Goal: Task Accomplishment & Management: Manage account settings

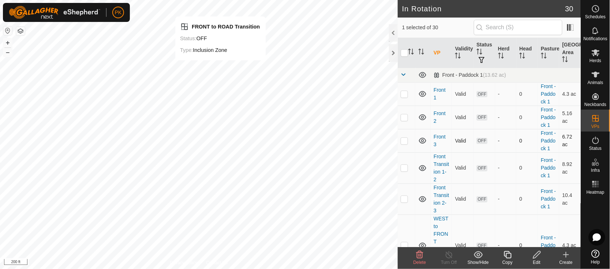
checkbox input "false"
checkbox input "true"
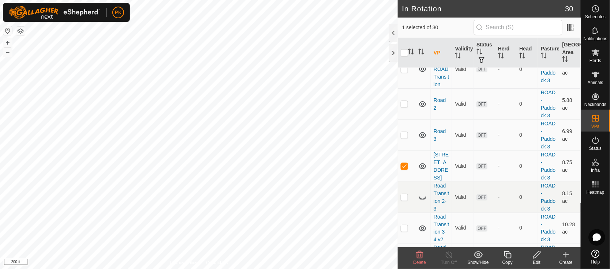
scroll to position [240, 0]
click at [440, 121] on td "Road 2" at bounding box center [442, 105] width 22 height 31
click at [439, 112] on link "Road 2" at bounding box center [439, 106] width 12 height 14
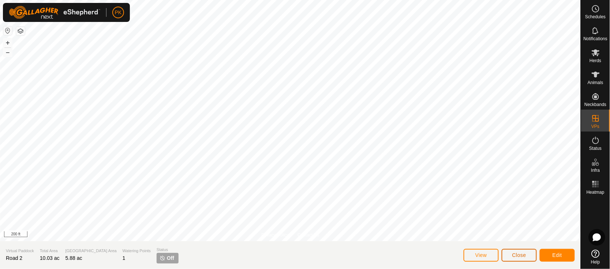
click at [522, 255] on span "Close" at bounding box center [519, 255] width 14 height 6
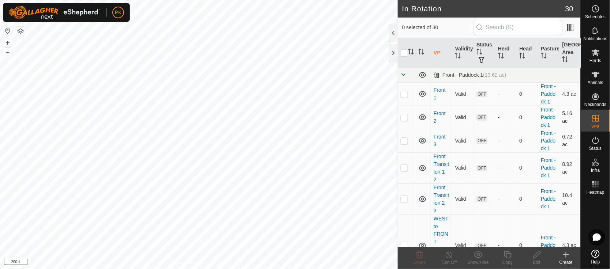
click at [404, 129] on td at bounding box center [407, 117] width 18 height 23
checkbox input "true"
click at [507, 253] on icon at bounding box center [507, 255] width 9 height 9
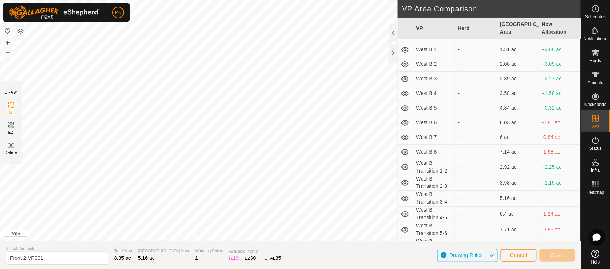
scroll to position [263, 0]
click at [7, 42] on button "+" at bounding box center [7, 42] width 9 height 9
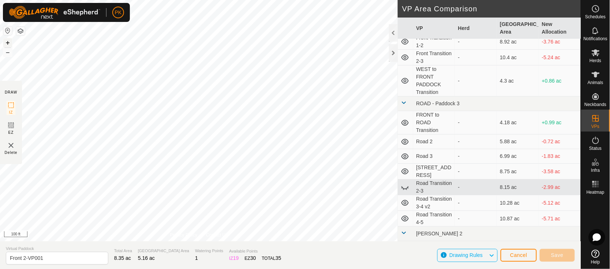
scroll to position [48, 0]
drag, startPoint x: 7, startPoint y: 42, endPoint x: 422, endPoint y: 142, distance: 427.7
click at [422, 142] on td "Road 2" at bounding box center [434, 142] width 42 height 15
click at [403, 142] on icon at bounding box center [405, 142] width 9 height 9
click at [422, 141] on td "Road 2" at bounding box center [434, 142] width 42 height 15
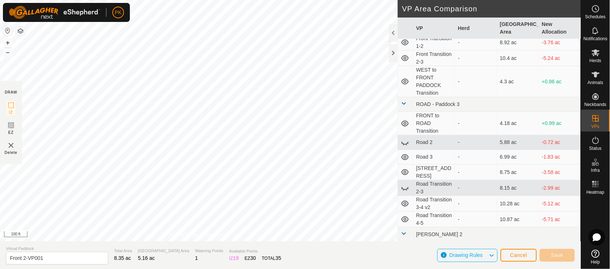
click at [432, 145] on td "Road 2" at bounding box center [434, 142] width 42 height 15
click at [403, 143] on icon at bounding box center [404, 143] width 7 height 3
click at [523, 252] on span "Cancel" at bounding box center [518, 255] width 17 height 6
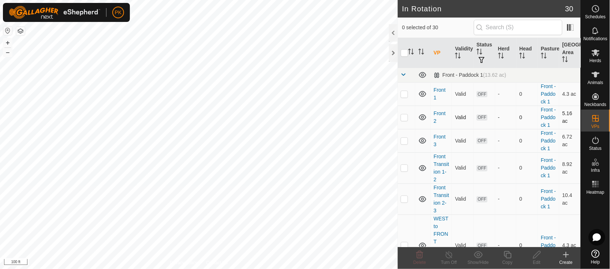
checkbox input "true"
click at [480, 252] on icon at bounding box center [478, 254] width 9 height 7
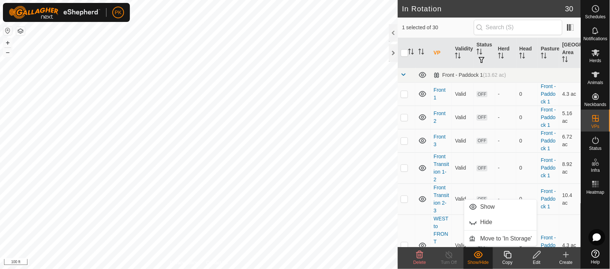
click at [501, 251] on copy-svg-icon at bounding box center [507, 255] width 29 height 9
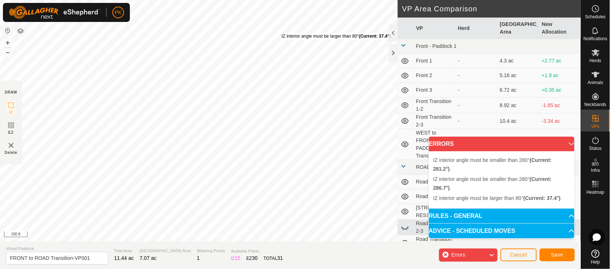
click at [282, 33] on div "IZ interior angle must be larger than 80° (Current: 37.4°) ." at bounding box center [337, 36] width 110 height 7
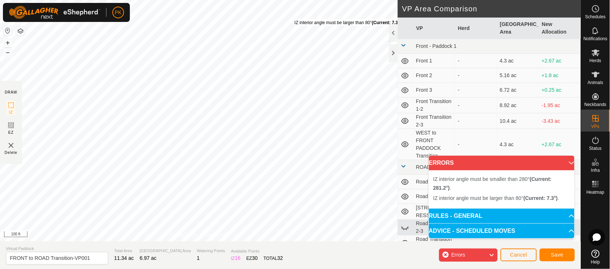
click at [294, 19] on div "IZ interior angle must be larger than 80° (Current: 7.3°) ." at bounding box center [348, 22] width 108 height 7
click at [295, 19] on div "IZ interior angle must be larger than 80° (Current: 7.3°) ." at bounding box center [349, 22] width 108 height 7
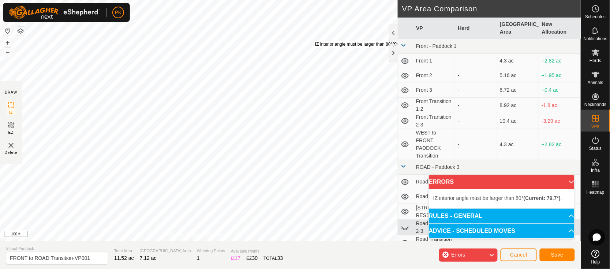
click at [315, 41] on div "IZ interior angle must be larger than 80° (Current: 79.7°) ." at bounding box center [370, 44] width 110 height 7
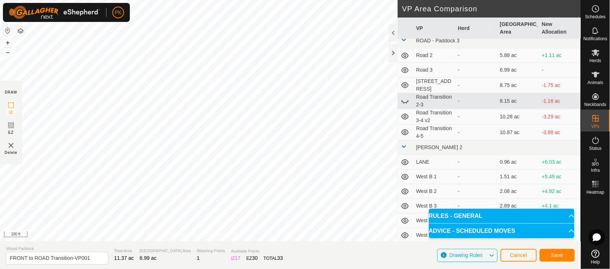
scroll to position [128, 0]
drag, startPoint x: 97, startPoint y: 257, endPoint x: 0, endPoint y: 252, distance: 97.5
click at [0, 252] on section "Virtual Paddock FRONT to ROAD Transition-VP001 Total Area 11.37 ac Grazing Area…" at bounding box center [290, 255] width 581 height 28
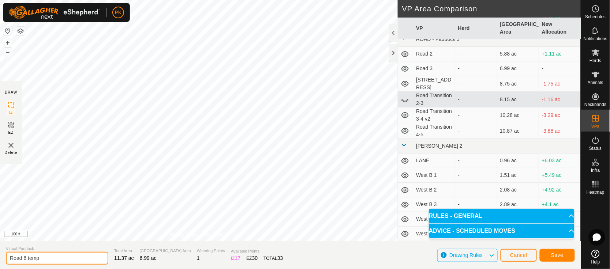
type input "Road 6 temp"
click at [555, 253] on span "Save" at bounding box center [557, 255] width 12 height 6
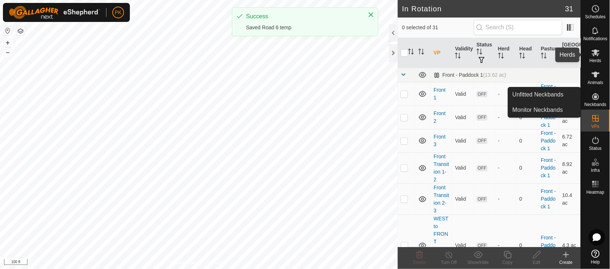
click at [597, 57] on es-mob-svg-icon at bounding box center [595, 53] width 13 height 12
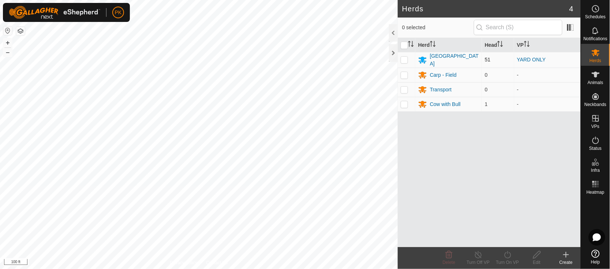
click at [405, 61] on p-checkbox at bounding box center [404, 60] width 7 height 6
checkbox input "true"
click at [509, 258] on icon at bounding box center [507, 254] width 7 height 7
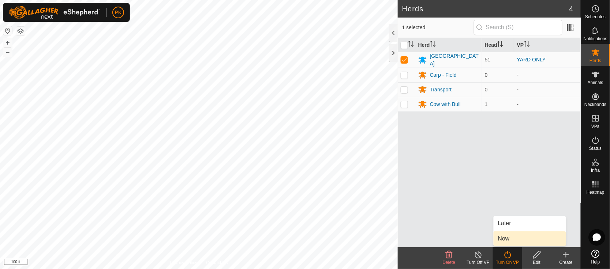
click at [512, 240] on link "Now" at bounding box center [529, 239] width 72 height 15
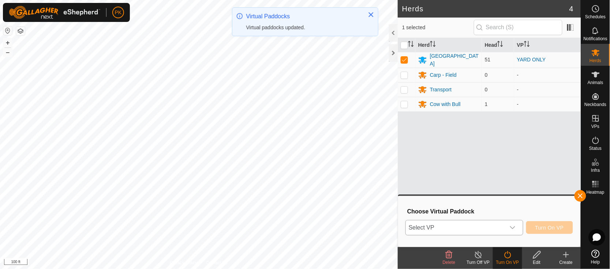
click at [514, 225] on icon "dropdown trigger" at bounding box center [513, 228] width 6 height 6
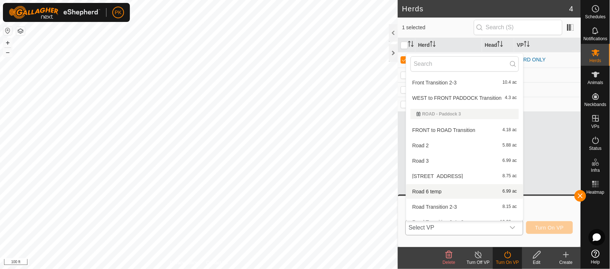
scroll to position [88, 0]
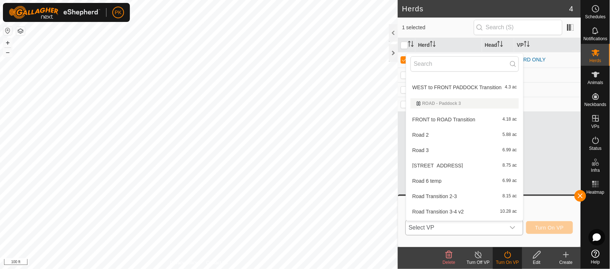
click at [474, 180] on li "Road 6 temp 6.99 ac" at bounding box center [464, 181] width 117 height 15
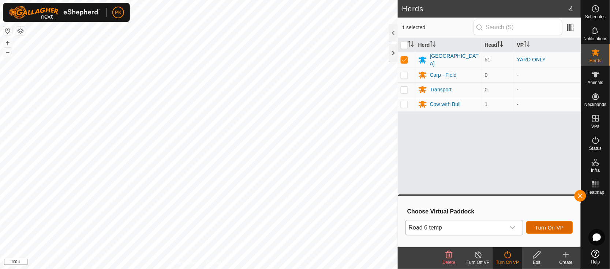
click at [547, 226] on span "Turn On VP" at bounding box center [549, 228] width 29 height 6
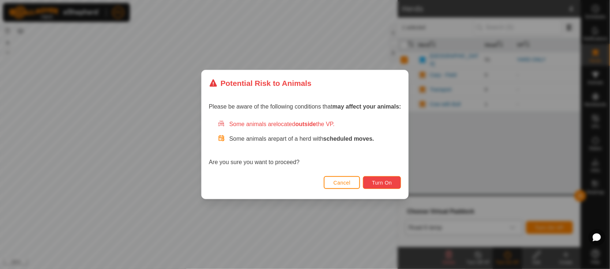
click at [387, 179] on button "Turn On" at bounding box center [382, 182] width 38 height 13
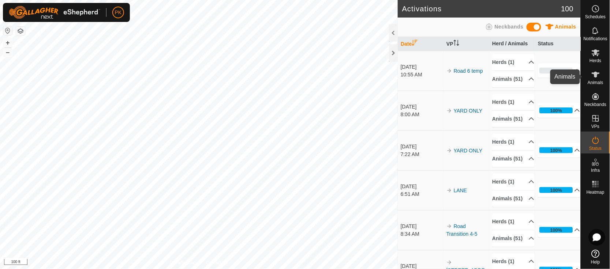
click at [594, 80] on span "Animals" at bounding box center [595, 82] width 16 height 4
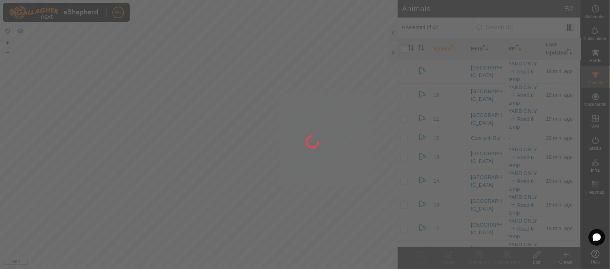
click at [537, 86] on div at bounding box center [305, 134] width 610 height 269
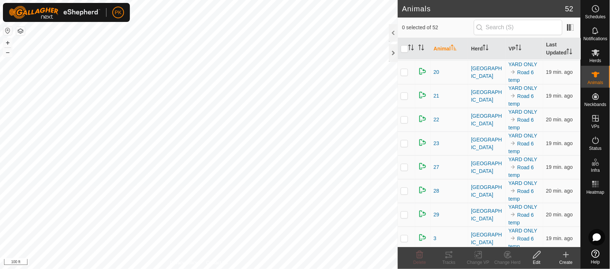
scroll to position [253, 0]
click at [435, 97] on span "21" at bounding box center [436, 95] width 6 height 8
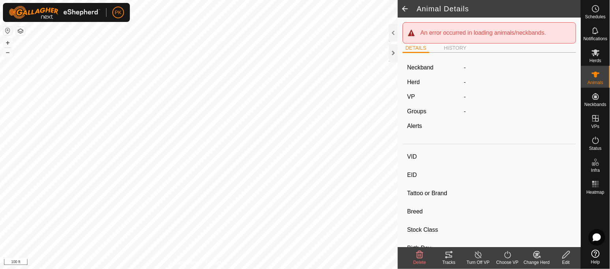
click at [410, 8] on span at bounding box center [405, 9] width 15 height 18
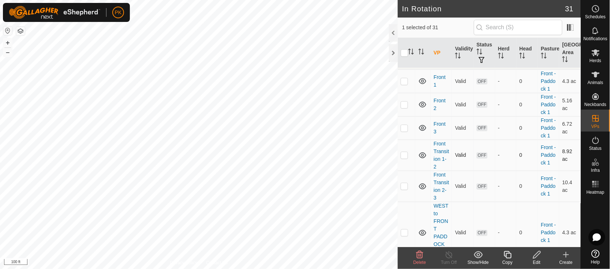
scroll to position [13, 0]
click at [598, 78] on icon at bounding box center [595, 74] width 9 height 9
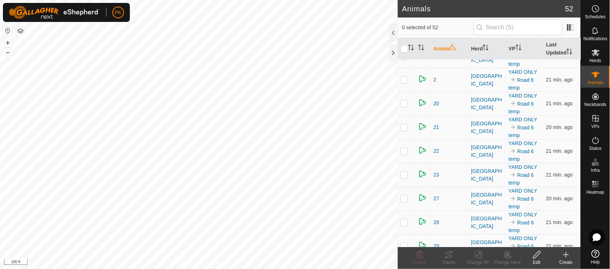
scroll to position [236, 0]
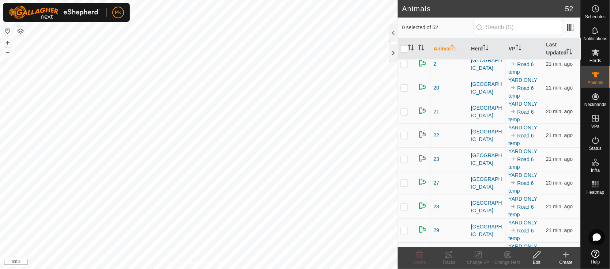
click at [437, 116] on span "21" at bounding box center [436, 112] width 6 height 8
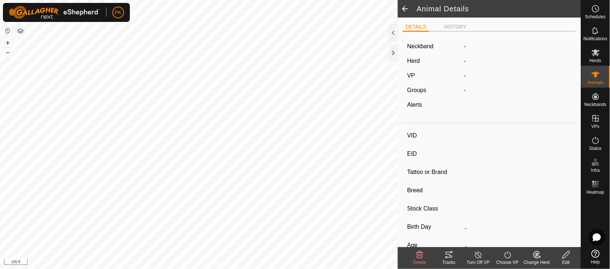
type input "21"
type input "-"
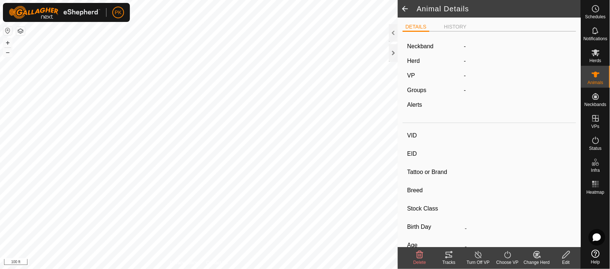
type input "0 kg"
type input "-"
click at [485, 48] on label "4060958462" at bounding box center [486, 46] width 47 height 9
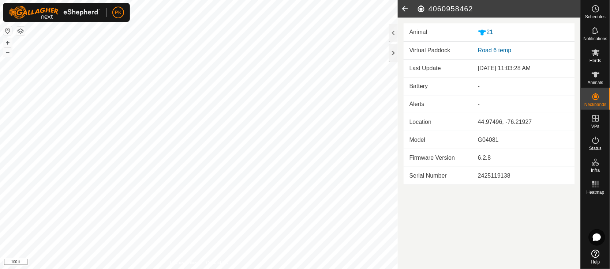
click at [404, 9] on icon at bounding box center [405, 9] width 15 height 18
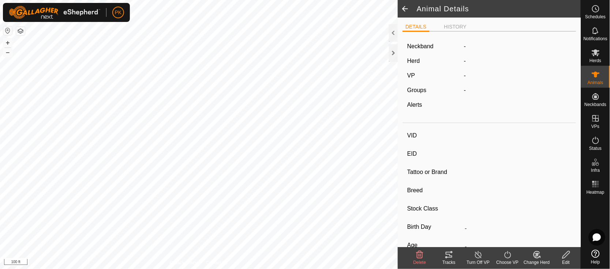
type input "21"
type input "-"
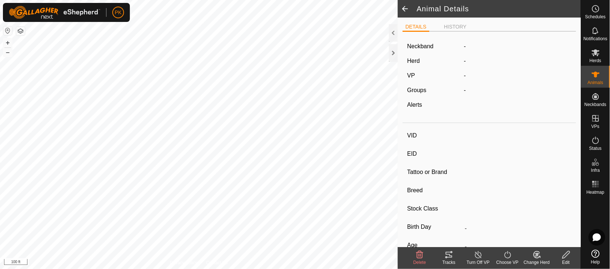
type input "0 kg"
type input "-"
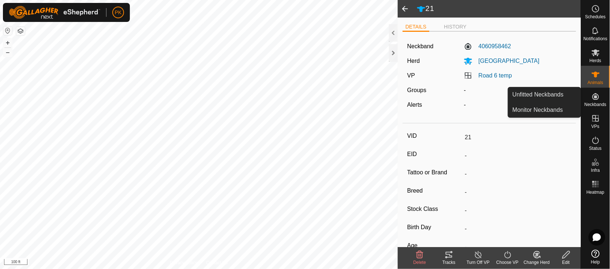
click at [595, 101] on icon at bounding box center [595, 96] width 9 height 9
click at [546, 108] on link "Monitor Neckbands" at bounding box center [544, 110] width 72 height 15
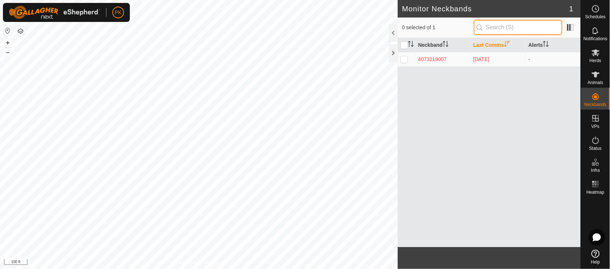
click at [500, 30] on input "text" at bounding box center [518, 27] width 89 height 15
type input "33"
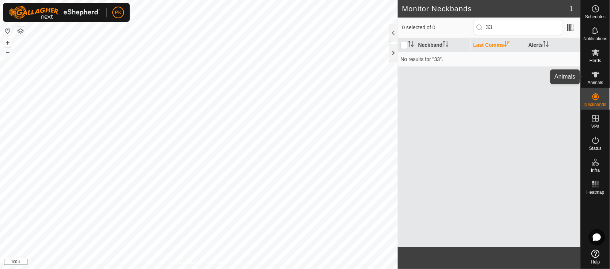
click at [597, 76] on icon at bounding box center [595, 74] width 9 height 9
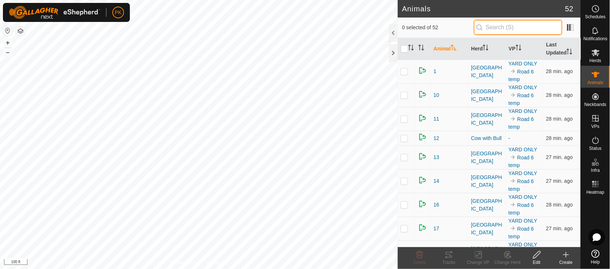
click at [525, 31] on input "text" at bounding box center [518, 27] width 89 height 15
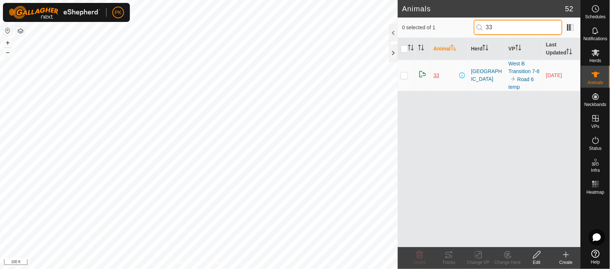
type input "33"
click at [433, 78] on span "33" at bounding box center [436, 76] width 6 height 8
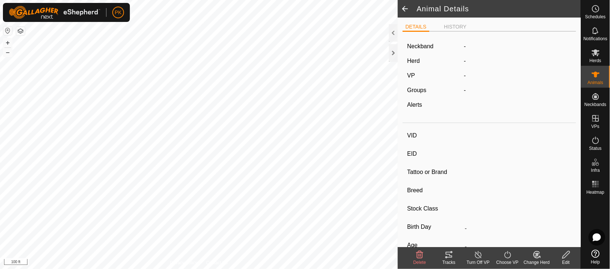
type input "33"
type input "-"
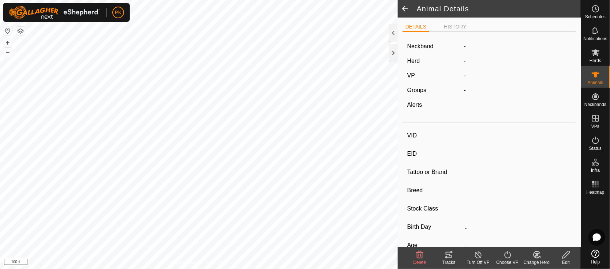
type input "0 kg"
type input "-"
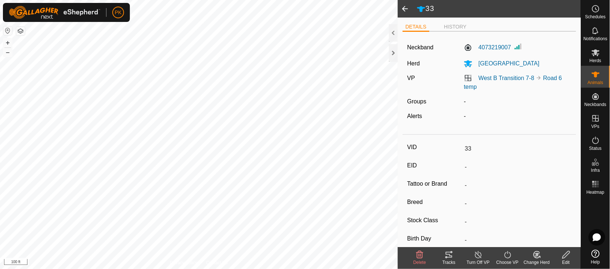
click at [524, 71] on div "Neckband 4073219007 Herd Perth VP West B Transition 7-8 Road 6 temp Groups - Al…" at bounding box center [489, 84] width 174 height 94
click at [567, 255] on icon at bounding box center [565, 254] width 7 height 7
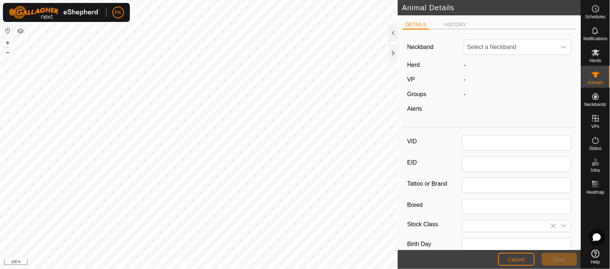
type input "33"
type input "0"
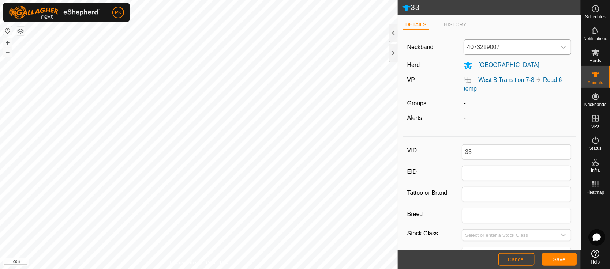
click at [561, 48] on icon "dropdown trigger" at bounding box center [563, 47] width 5 height 3
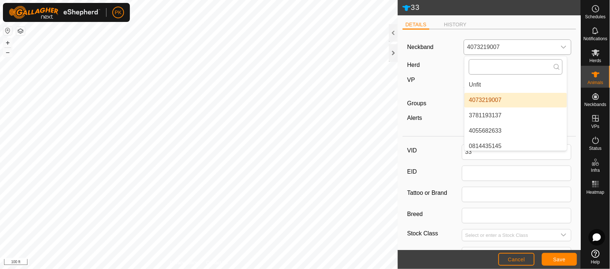
click at [524, 66] on input "text" at bounding box center [516, 66] width 94 height 15
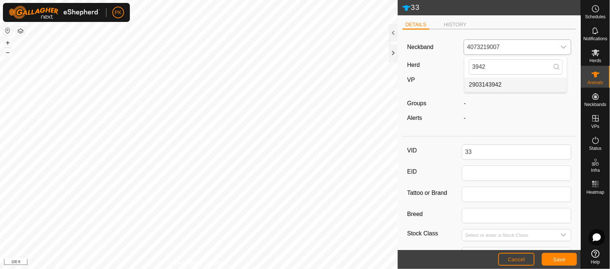
type input "3942"
click at [492, 89] on li "2903143942" at bounding box center [515, 85] width 102 height 15
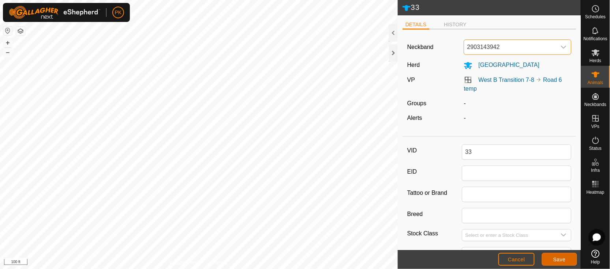
click at [560, 259] on span "Save" at bounding box center [559, 260] width 12 height 6
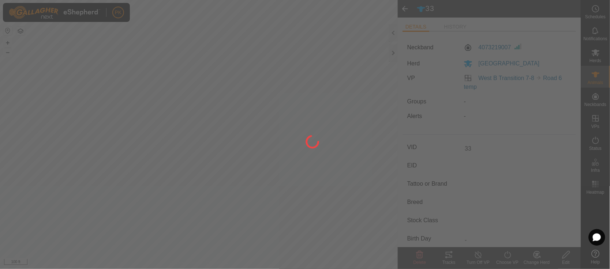
type input "-"
type input "0 kg"
type input "-"
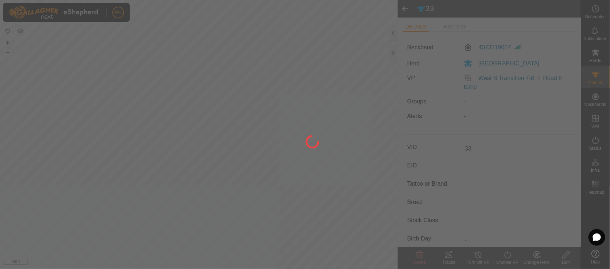
type input "-"
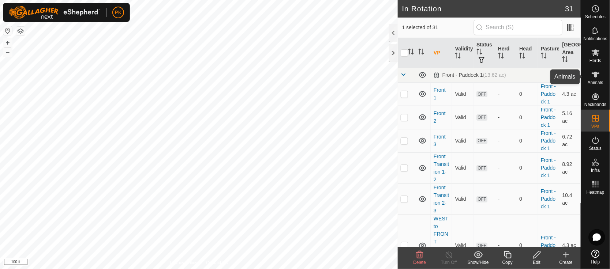
click at [593, 77] on icon at bounding box center [595, 74] width 9 height 9
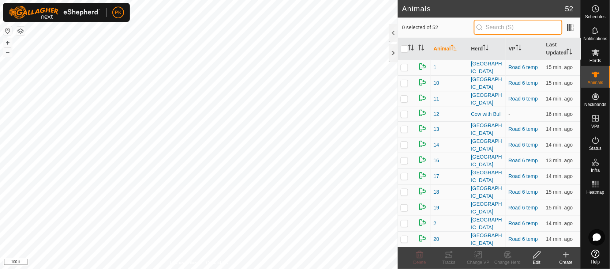
click at [490, 30] on input "text" at bounding box center [518, 27] width 89 height 15
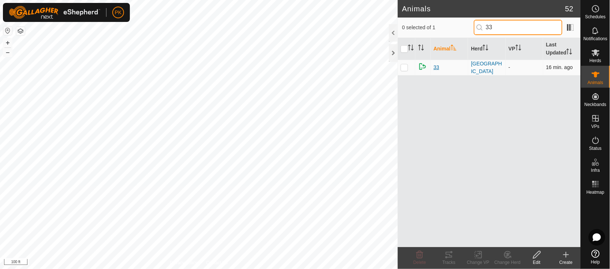
type input "33"
click at [436, 64] on span "33" at bounding box center [436, 68] width 6 height 8
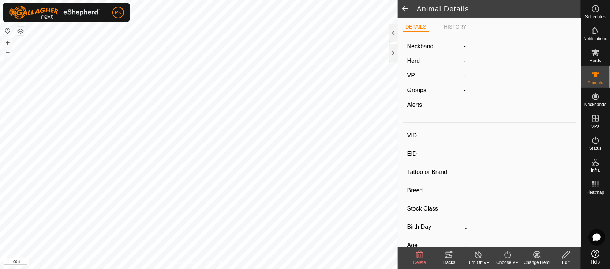
type input "33"
type input "-"
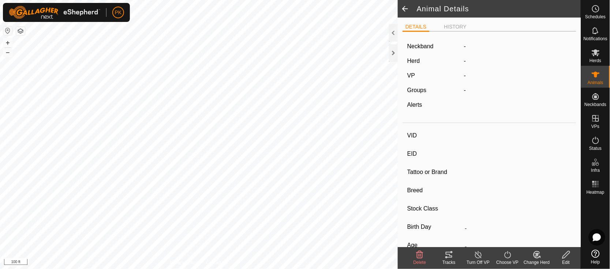
type input "0 kg"
type input "-"
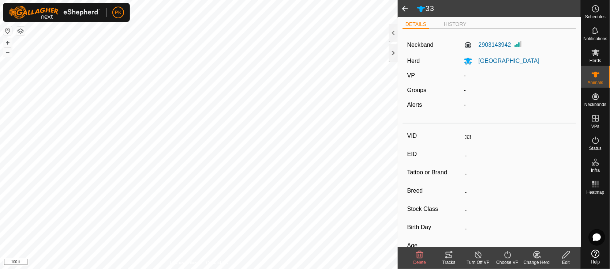
scroll to position [2, 0]
click at [402, 6] on span at bounding box center [405, 9] width 15 height 18
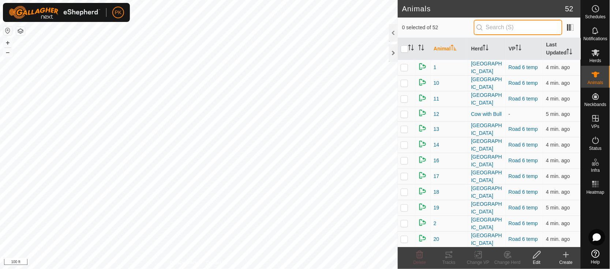
click at [501, 28] on input "text" at bounding box center [518, 27] width 89 height 15
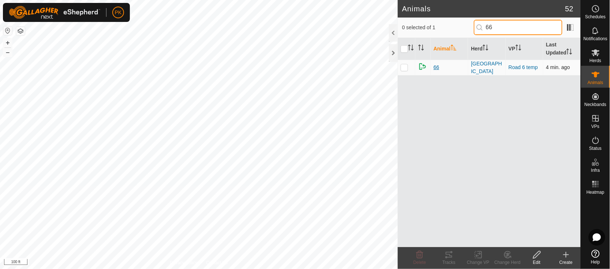
type input "66"
click at [436, 66] on span "66" at bounding box center [436, 68] width 6 height 8
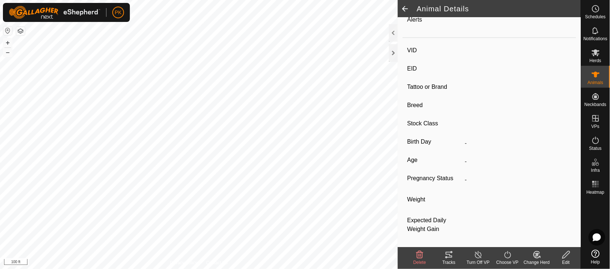
type input "66"
type input "-"
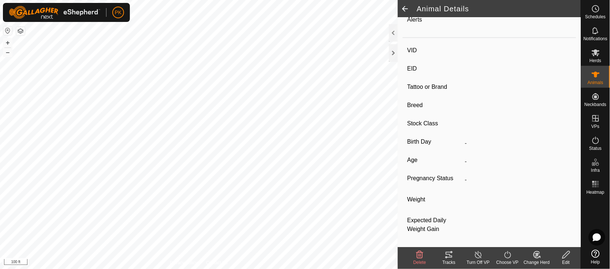
type input "0 kg"
type input "-"
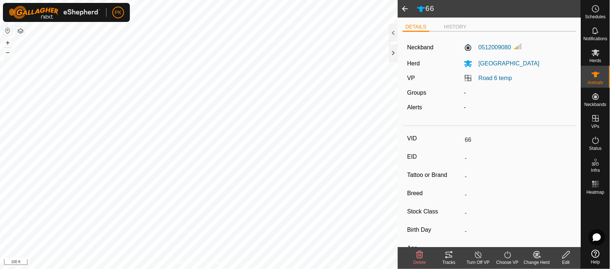
click at [564, 252] on icon at bounding box center [565, 255] width 9 height 9
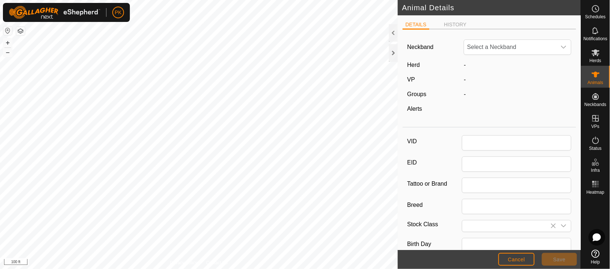
type input "66"
type input "0"
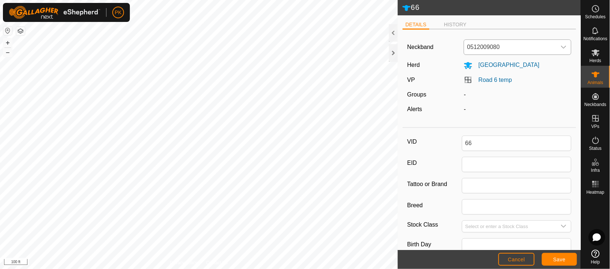
click at [533, 46] on span "0512009080" at bounding box center [510, 47] width 92 height 15
type input "7126"
click at [493, 85] on li "3849027126" at bounding box center [515, 85] width 102 height 15
click at [557, 261] on span "Save" at bounding box center [559, 260] width 12 height 6
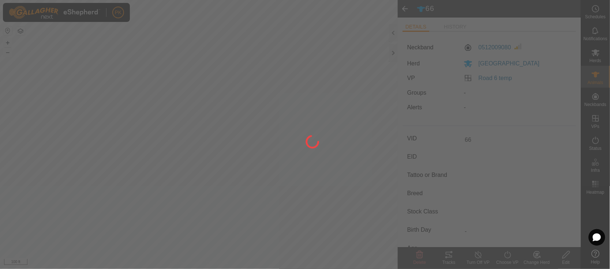
type input "-"
type input "0 kg"
type input "-"
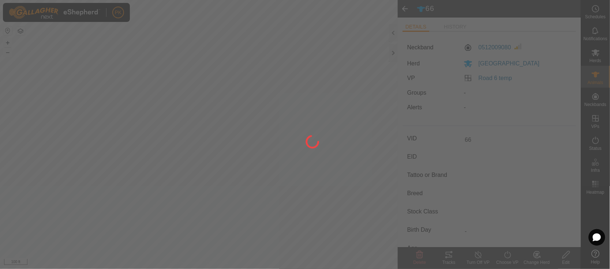
type input "-"
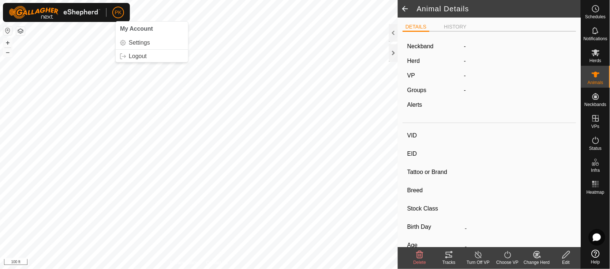
type input "66"
type input "-"
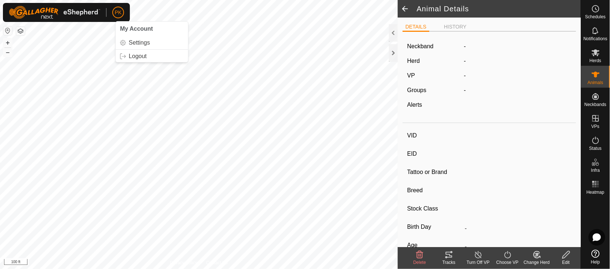
type input "0 kg"
type input "-"
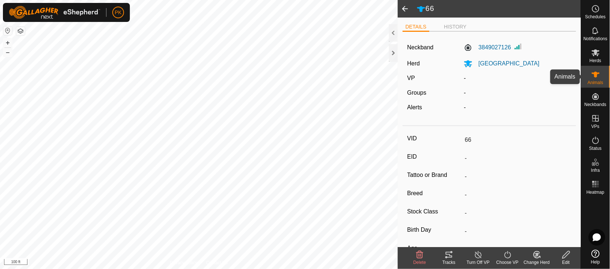
click at [597, 76] on icon at bounding box center [595, 74] width 9 height 9
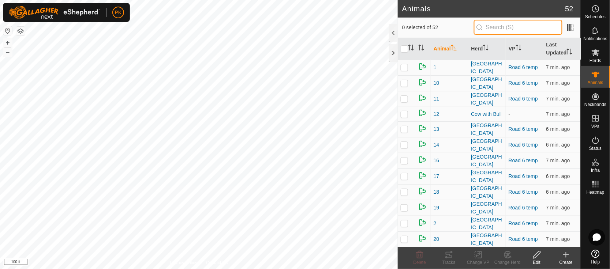
click at [493, 33] on input "text" at bounding box center [518, 27] width 89 height 15
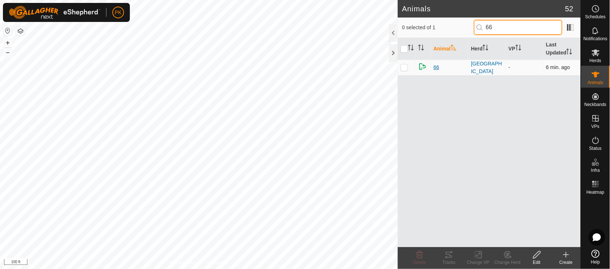
type input "66"
click at [438, 68] on span "66" at bounding box center [436, 68] width 6 height 8
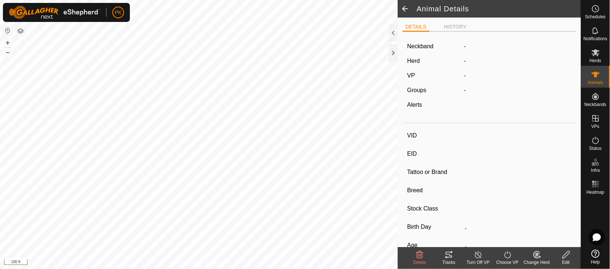
type input "66"
type input "-"
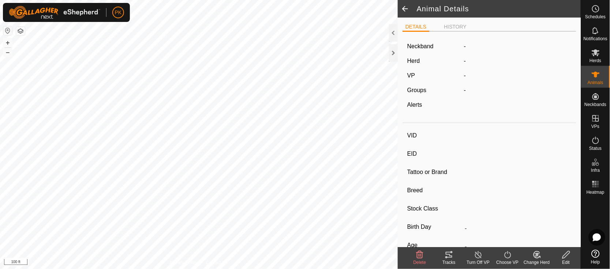
type input "0 kg"
type input "-"
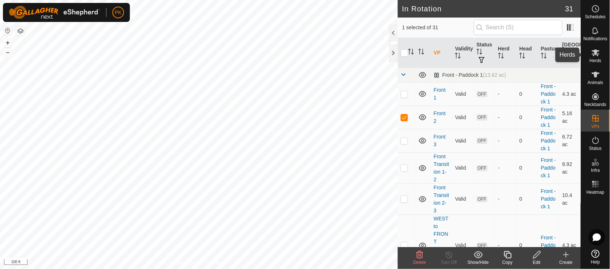
click at [598, 52] on icon at bounding box center [595, 52] width 9 height 9
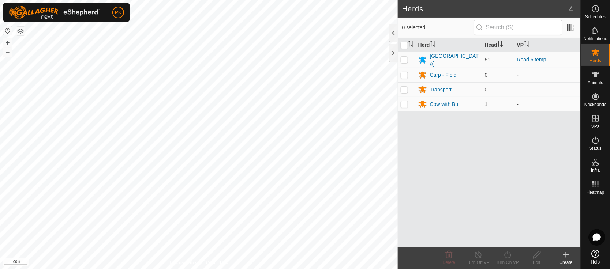
click at [431, 57] on div "[GEOGRAPHIC_DATA]" at bounding box center [454, 59] width 49 height 15
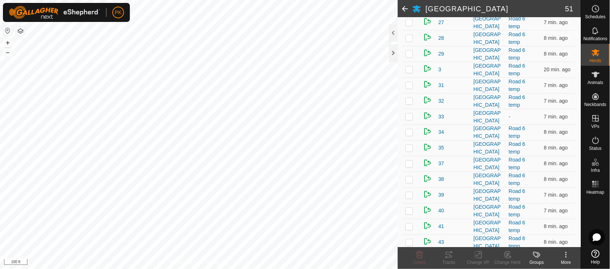
scroll to position [324, 0]
click at [441, 120] on span "33" at bounding box center [441, 116] width 6 height 8
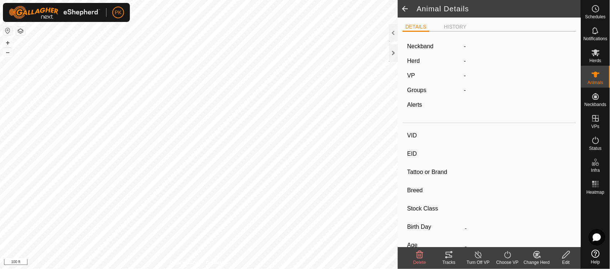
type input "33"
type input "-"
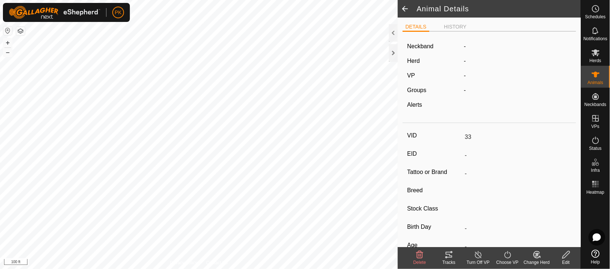
type input "0 kg"
type input "-"
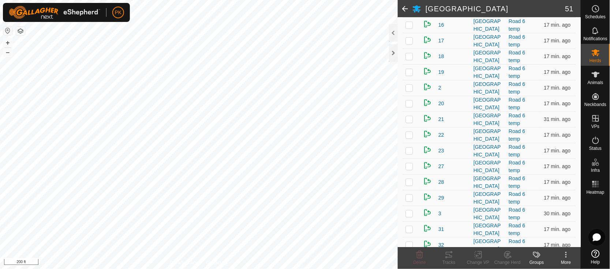
scroll to position [178, 0]
click at [441, 124] on span "21" at bounding box center [441, 121] width 6 height 8
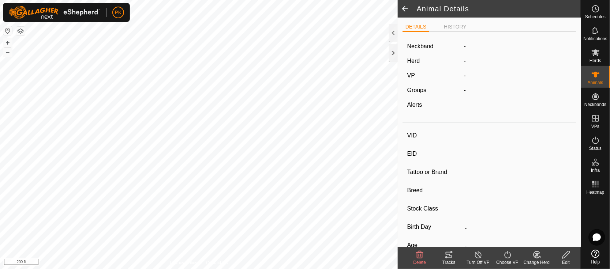
type input "21"
type input "-"
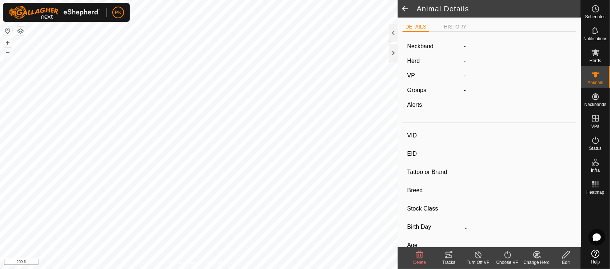
type input "0 kg"
type input "-"
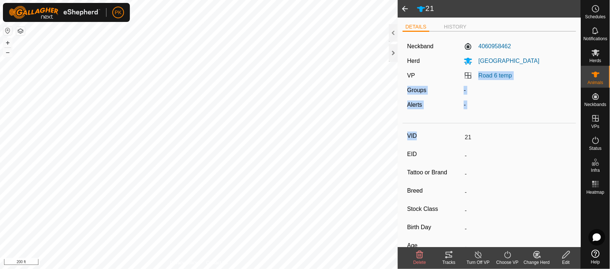
drag, startPoint x: 441, startPoint y: 127, endPoint x: 416, endPoint y: 71, distance: 61.2
click at [416, 71] on article "Neckband 4060958462 [GEOGRAPHIC_DATA] 6 temp Groups - Alerts - VID 21 EID - Tat…" at bounding box center [489, 185] width 174 height 296
click at [564, 254] on icon at bounding box center [565, 255] width 9 height 9
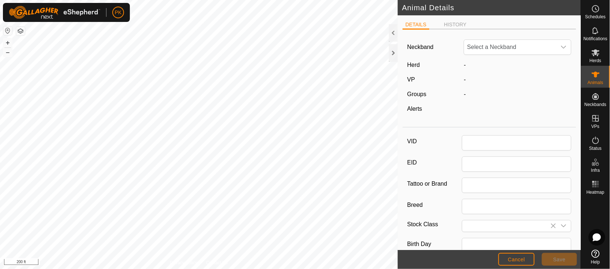
type input "21"
type input "0"
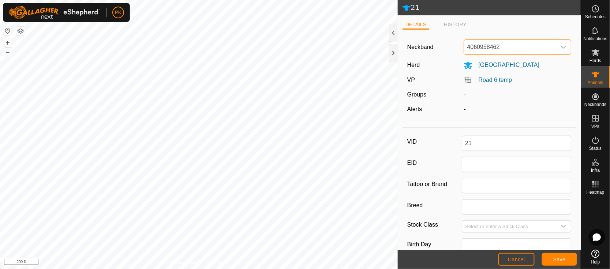
click at [528, 46] on span "4060958462" at bounding box center [510, 47] width 92 height 15
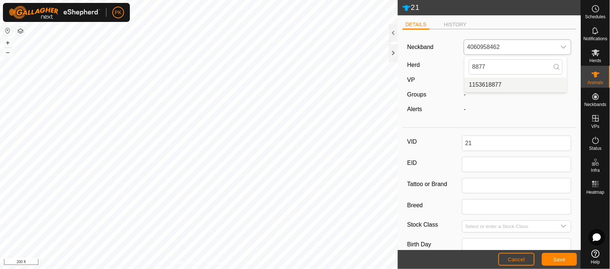
type input "8877"
click at [495, 84] on li "1153618877" at bounding box center [515, 85] width 102 height 15
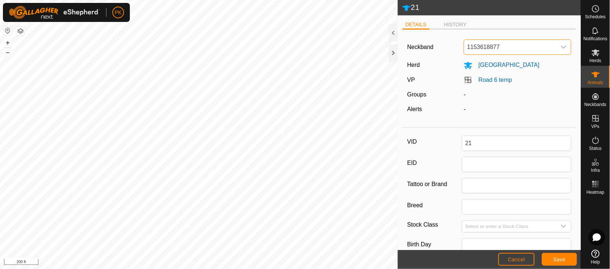
type input "0"
click at [559, 258] on span "Save" at bounding box center [559, 260] width 12 height 6
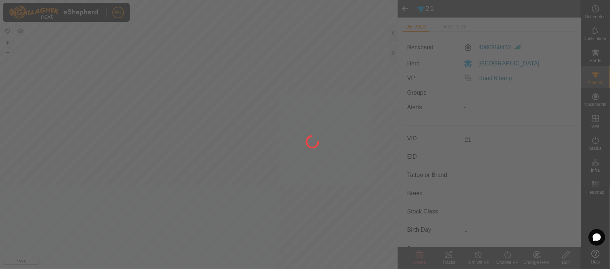
type input "-"
type input "0 kg"
type input "-"
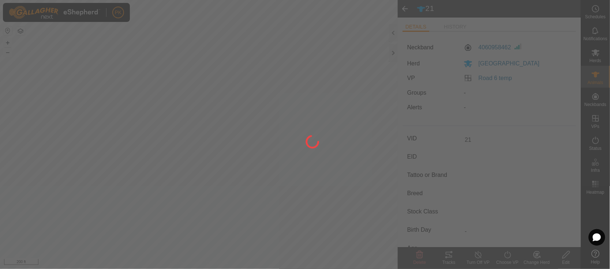
type input "-"
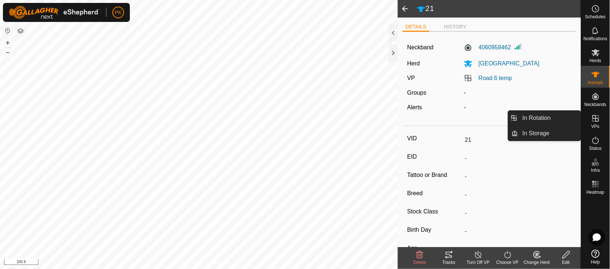
click at [596, 119] on icon at bounding box center [595, 118] width 7 height 7
click at [595, 119] on icon at bounding box center [595, 118] width 9 height 9
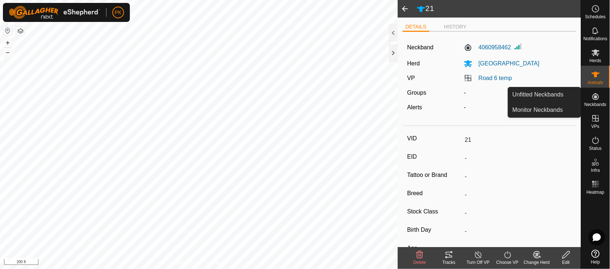
click at [598, 96] on icon at bounding box center [595, 96] width 9 height 9
click at [541, 110] on link "Monitor Neckbands" at bounding box center [544, 110] width 72 height 15
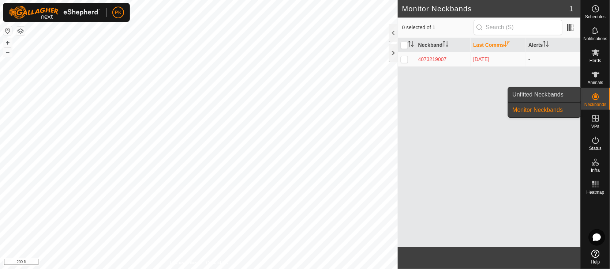
click at [535, 91] on link "Unfitted Neckbands" at bounding box center [544, 94] width 72 height 15
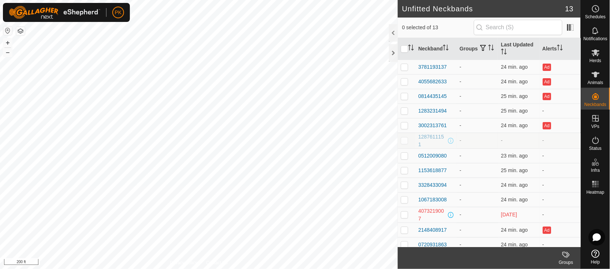
scroll to position [5, 0]
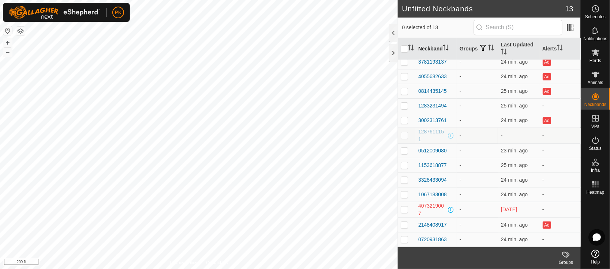
click at [447, 50] on icon "Activate to sort" at bounding box center [446, 48] width 6 height 6
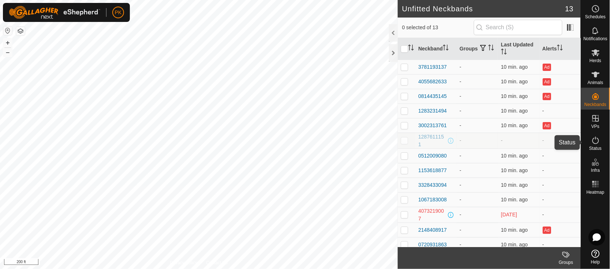
drag, startPoint x: 594, startPoint y: 139, endPoint x: 585, endPoint y: 140, distance: 9.2
click at [594, 139] on icon at bounding box center [595, 140] width 9 height 9
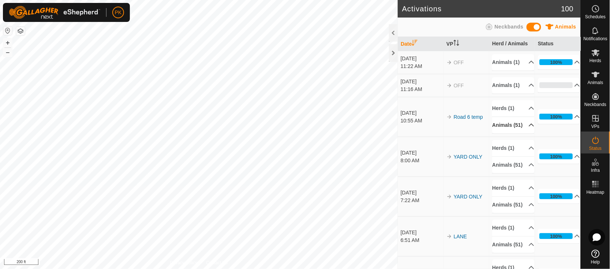
click at [520, 134] on p-accordion-header "Animals (51)" at bounding box center [513, 125] width 42 height 16
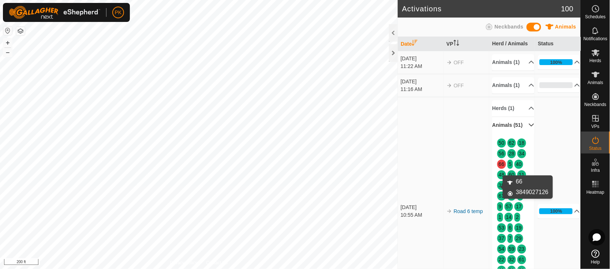
click at [499, 167] on link "66" at bounding box center [502, 164] width 6 height 6
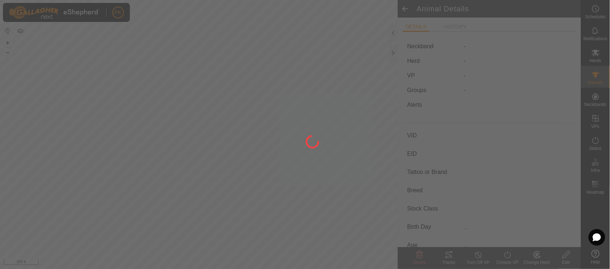
type input "66"
type input "-"
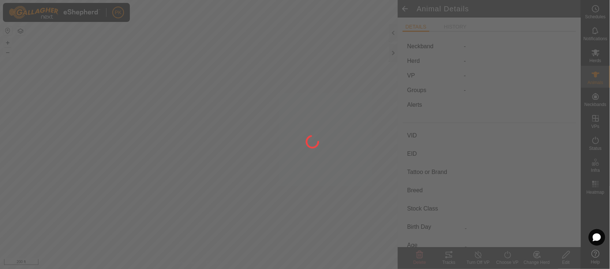
type input "0 kg"
type input "-"
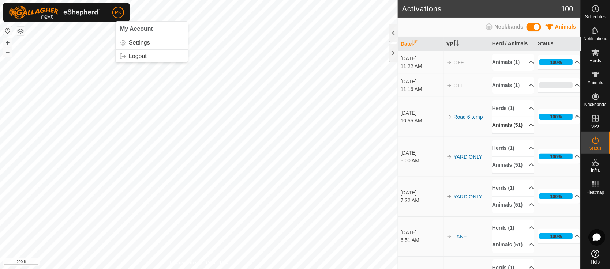
click at [522, 134] on p-accordion-header "Animals (51)" at bounding box center [513, 125] width 42 height 16
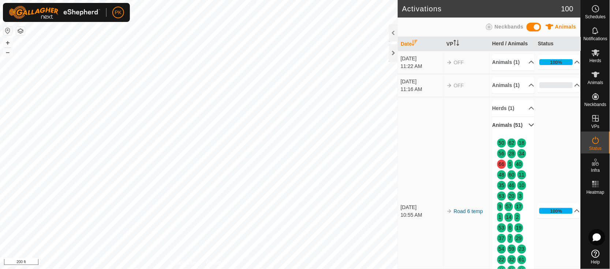
click at [522, 134] on p-accordion-header "Animals (51)" at bounding box center [513, 125] width 42 height 16
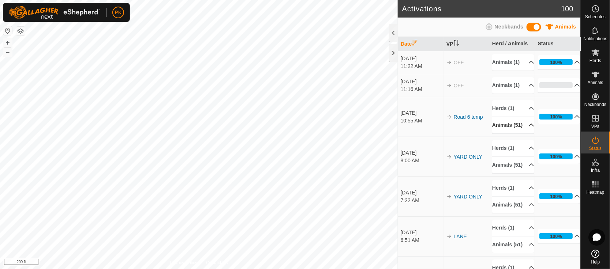
click at [522, 134] on p-accordion-header "Animals (51)" at bounding box center [513, 125] width 42 height 16
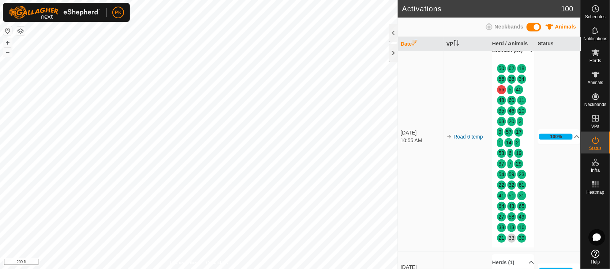
scroll to position [75, 0]
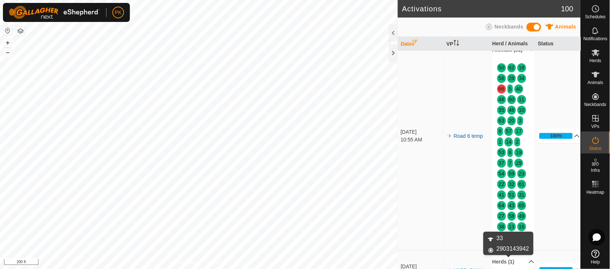
click at [509, 240] on link "33" at bounding box center [512, 237] width 6 height 6
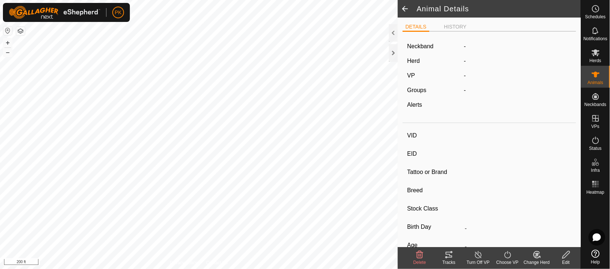
type input "33"
type input "-"
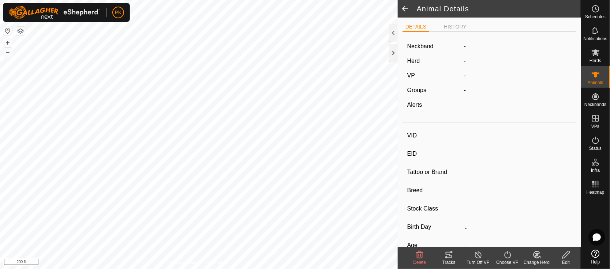
type input "0 kg"
type input "-"
